Goal: Task Accomplishment & Management: Manage account settings

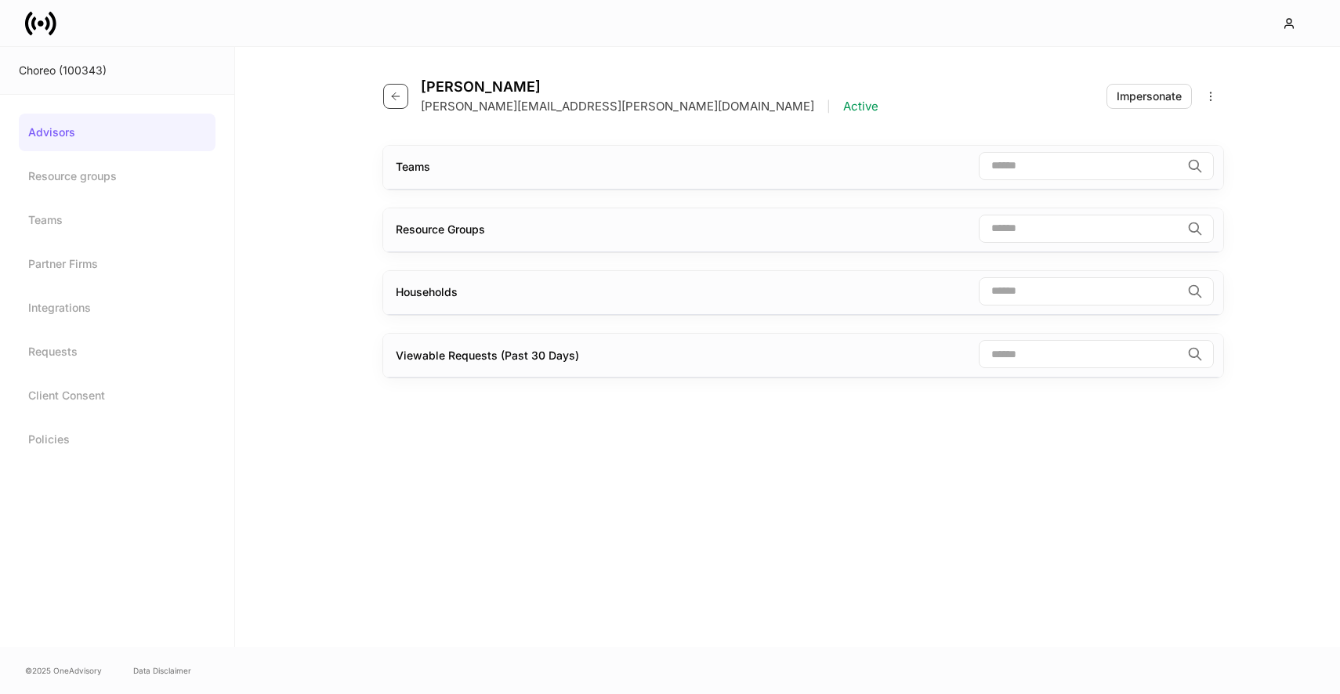
click at [390, 85] on button "button" at bounding box center [395, 96] width 25 height 25
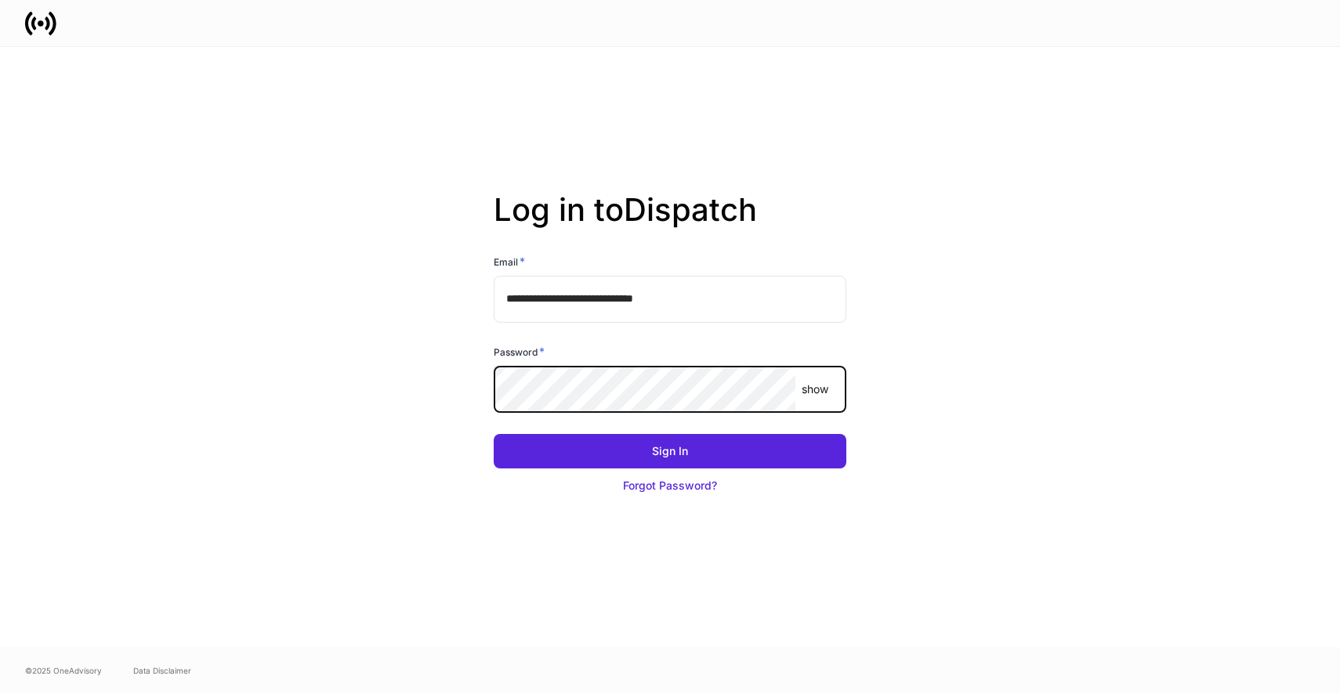
click at [494, 434] on button "Sign In" at bounding box center [670, 451] width 353 height 34
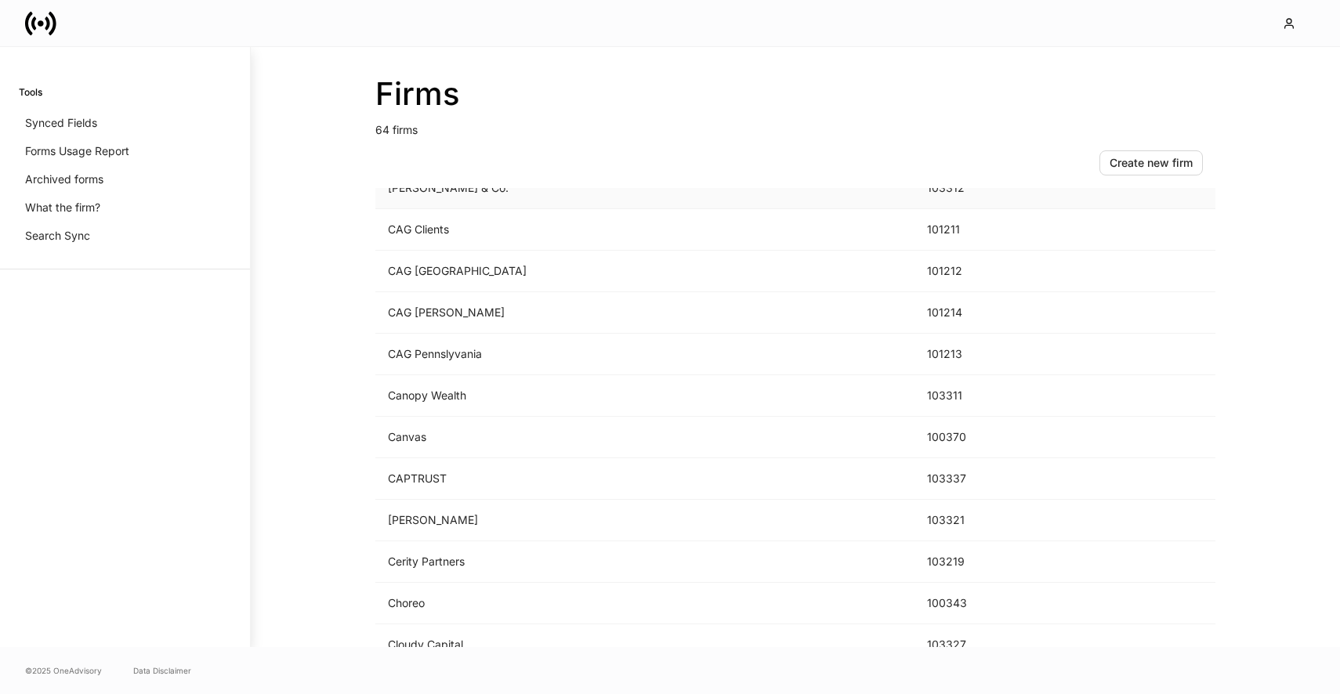
scroll to position [295, 0]
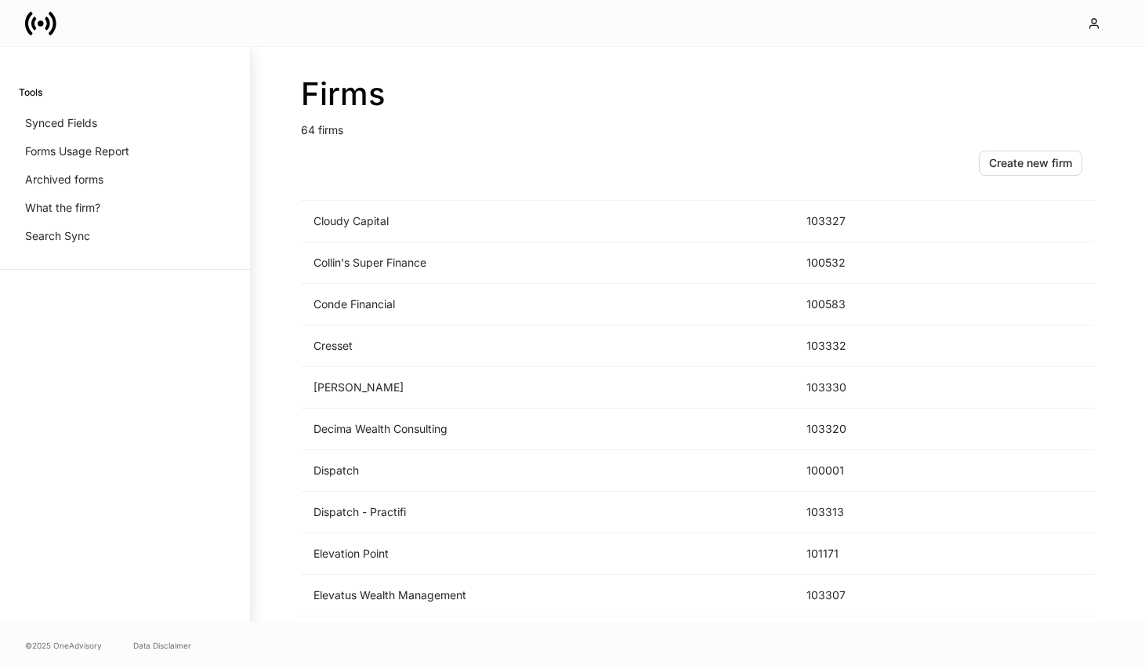
scroll to position [704, 0]
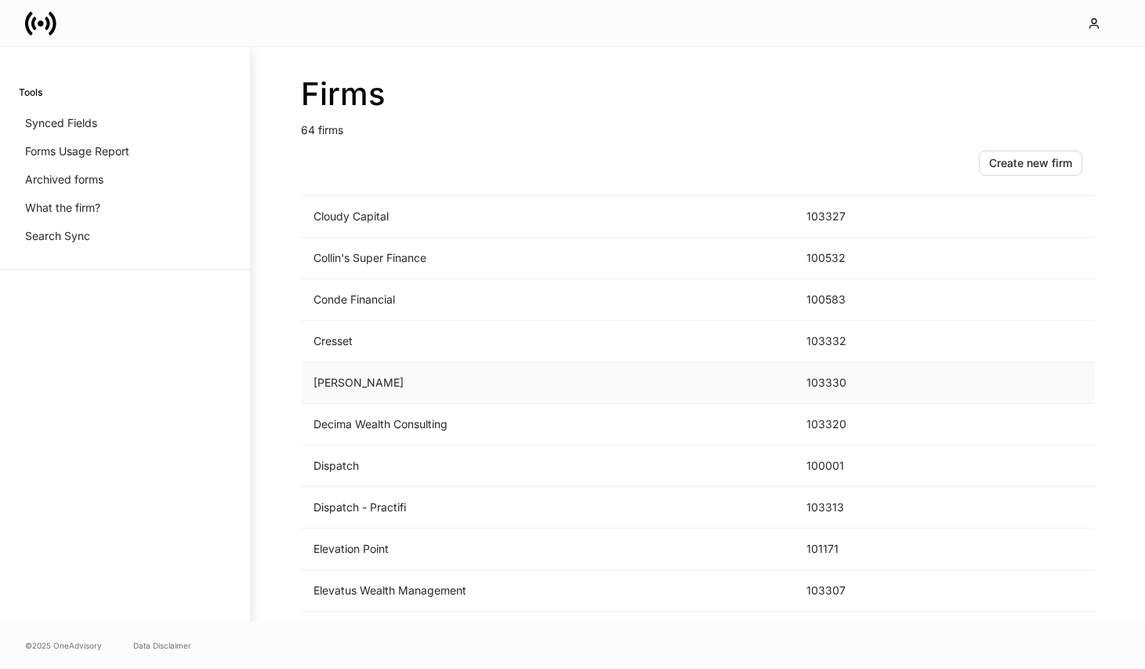
click at [403, 390] on td "D.A. Davidson" at bounding box center [547, 383] width 493 height 42
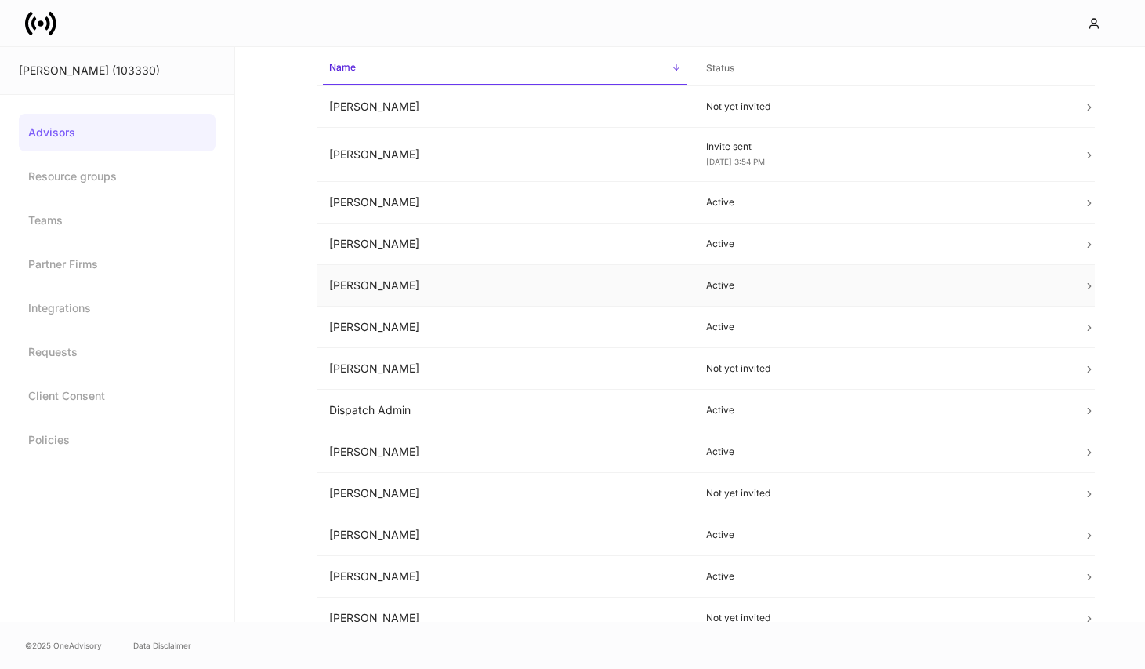
scroll to position [85, 0]
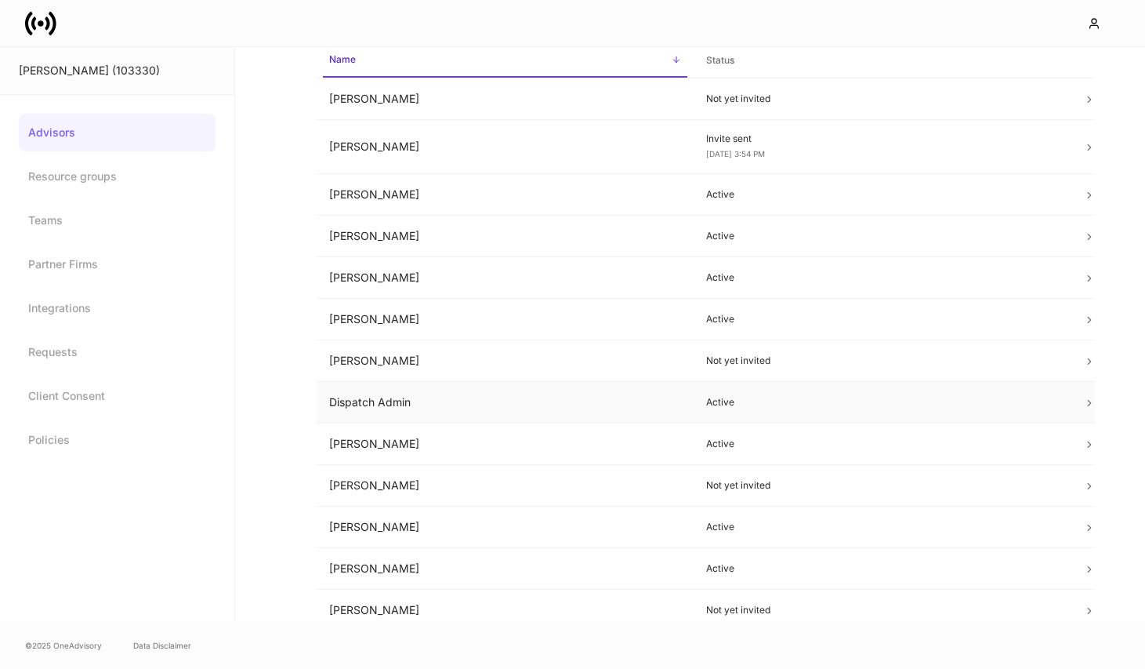
click at [467, 396] on td "Dispatch Admin" at bounding box center [505, 403] width 377 height 42
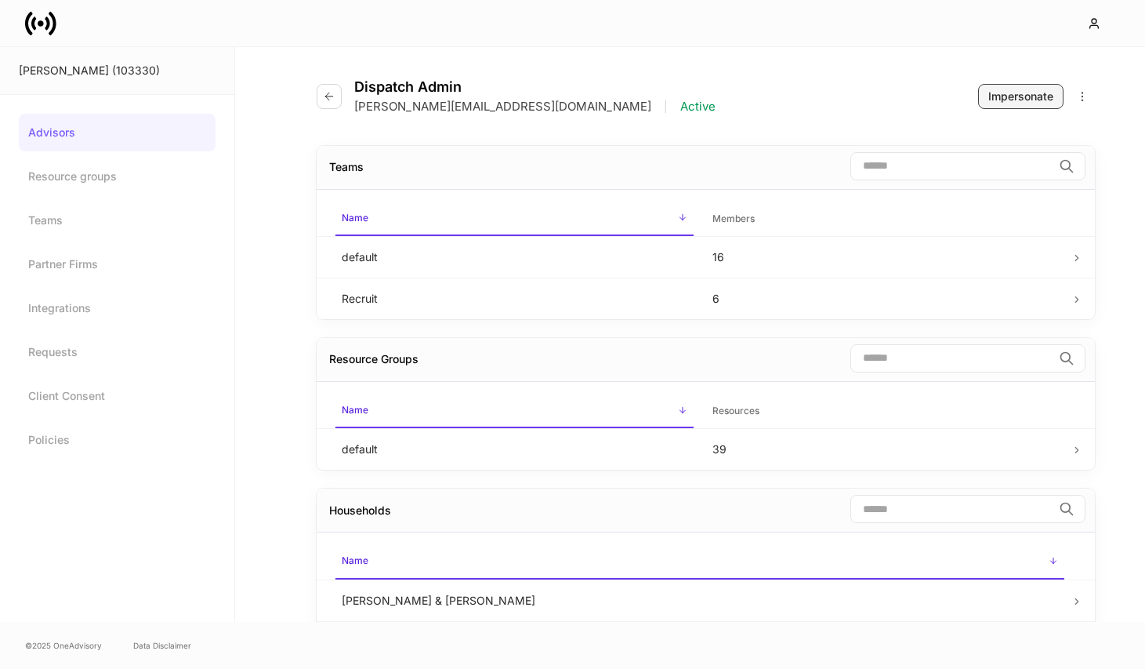
click at [997, 86] on button "Impersonate" at bounding box center [1020, 96] width 85 height 25
